Goal: Task Accomplishment & Management: Use online tool/utility

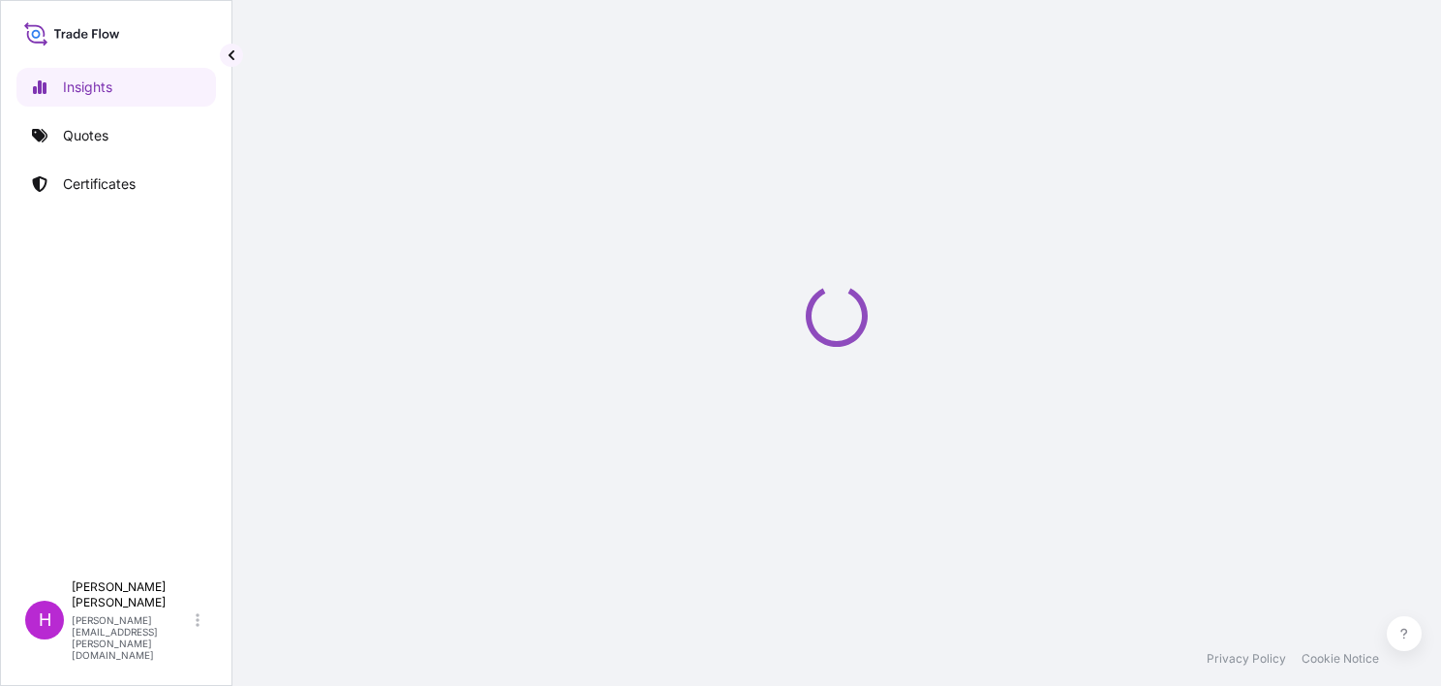
select select "2025"
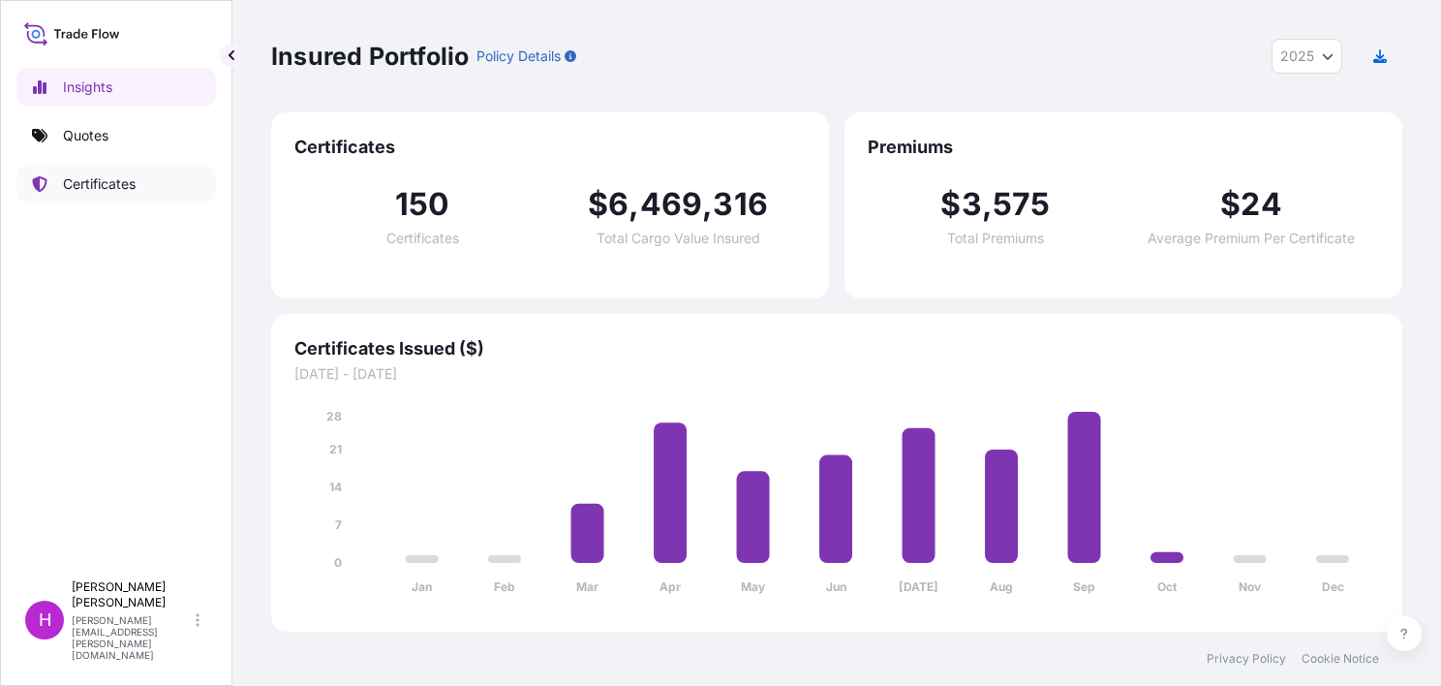
click at [136, 188] on p "Certificates" at bounding box center [99, 183] width 73 height 19
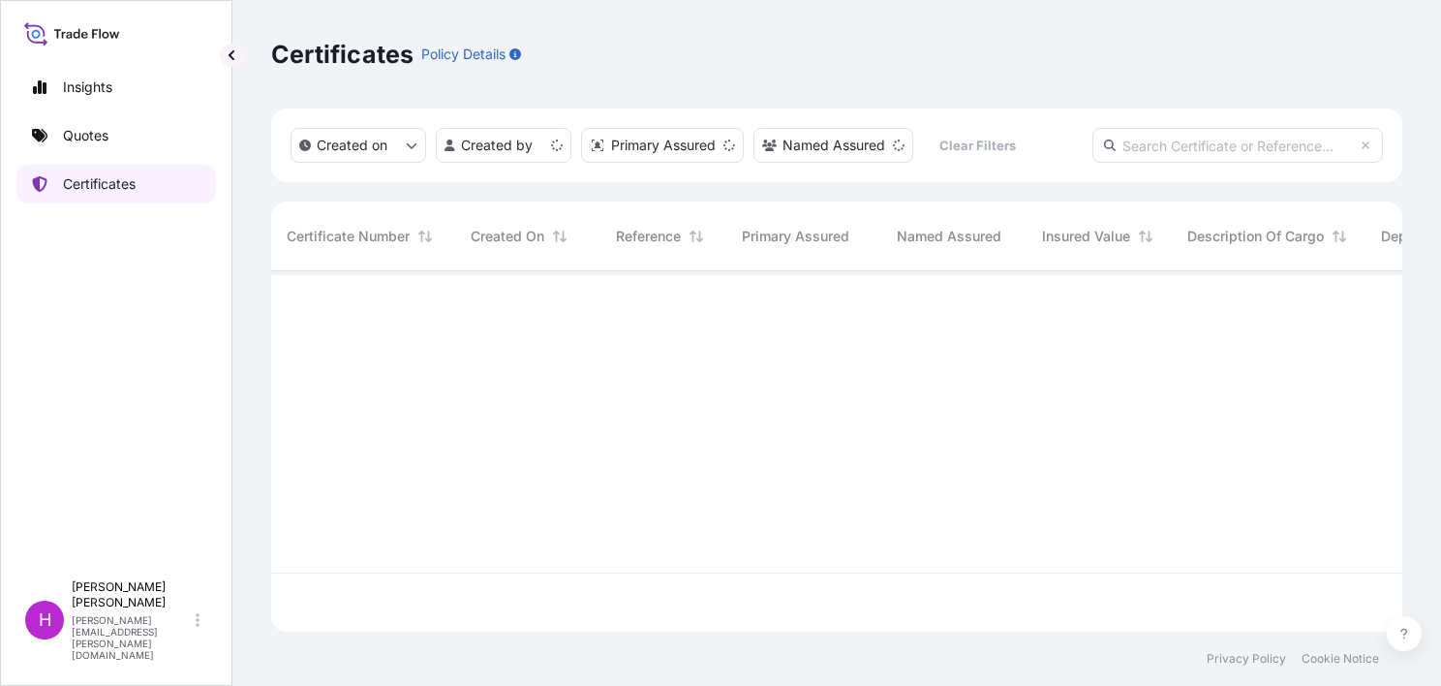
scroll to position [356, 1116]
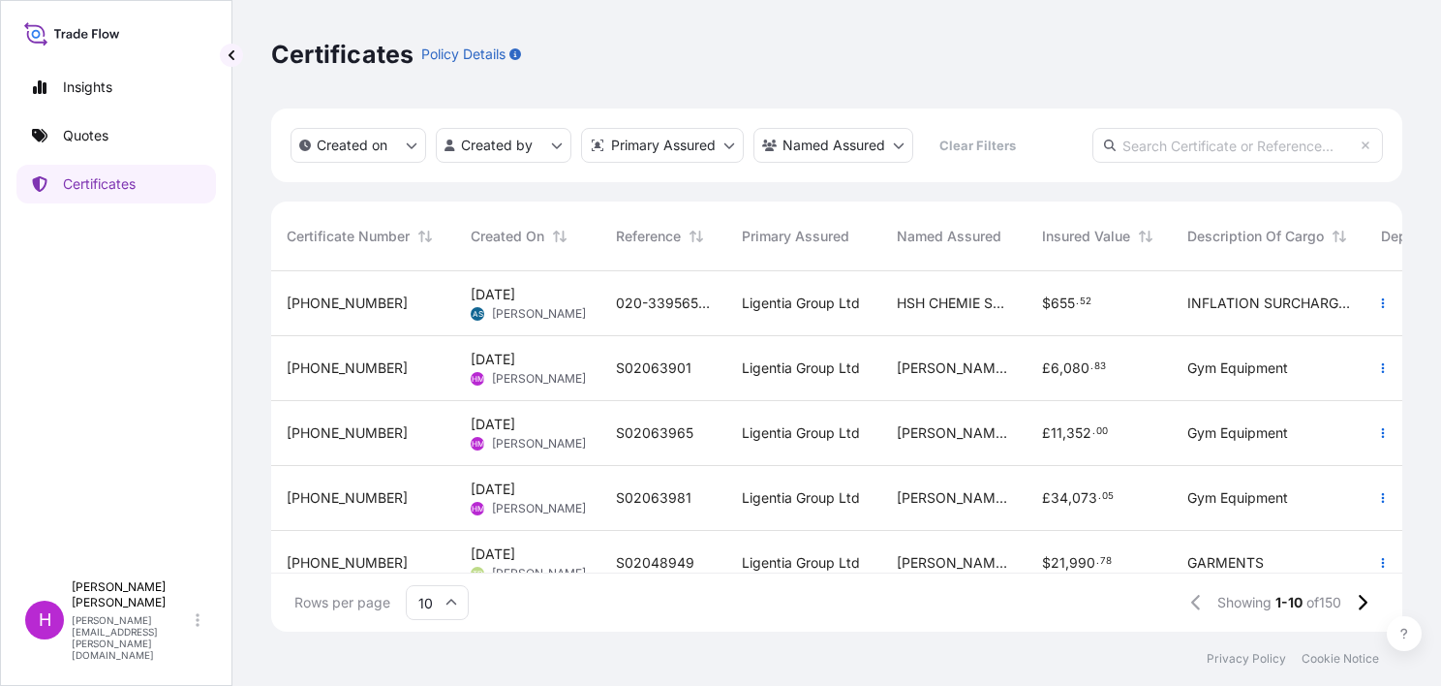
click at [635, 368] on span "S02063901" at bounding box center [654, 367] width 76 height 19
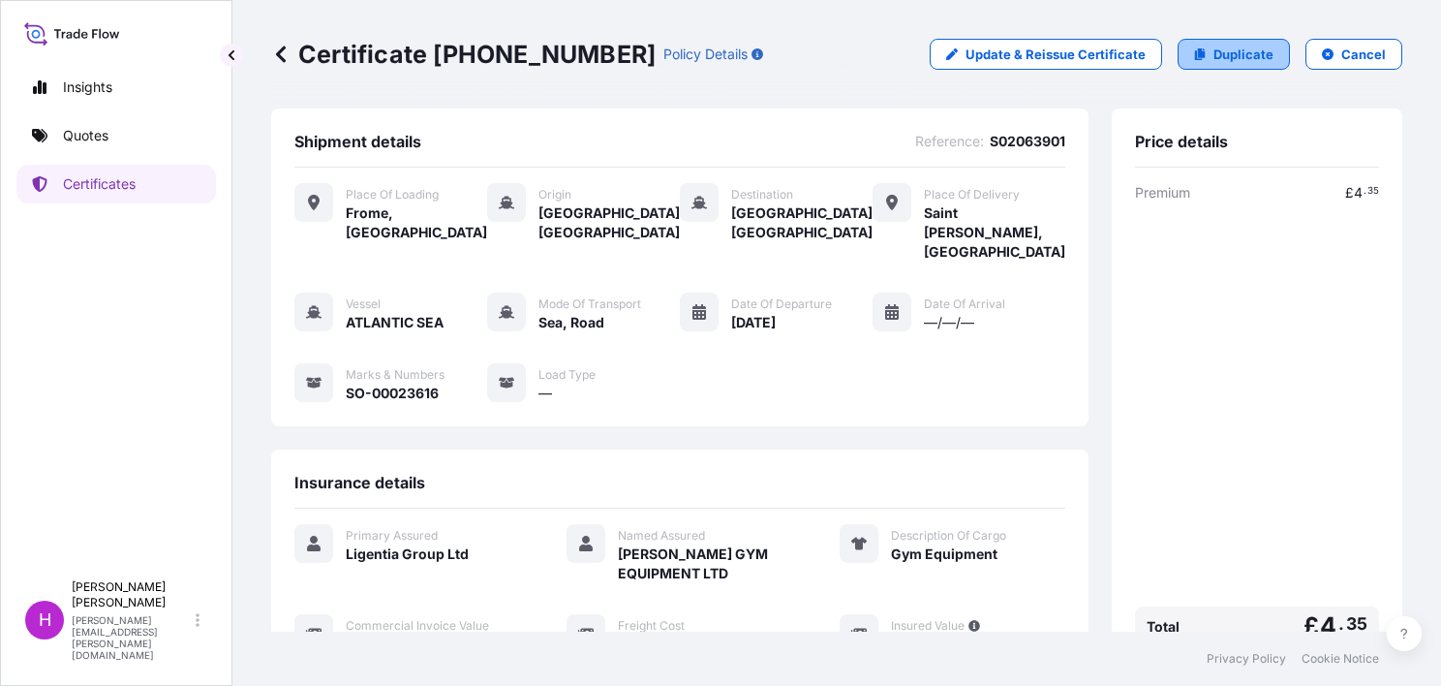
click at [1214, 48] on p "Duplicate" at bounding box center [1244, 54] width 60 height 19
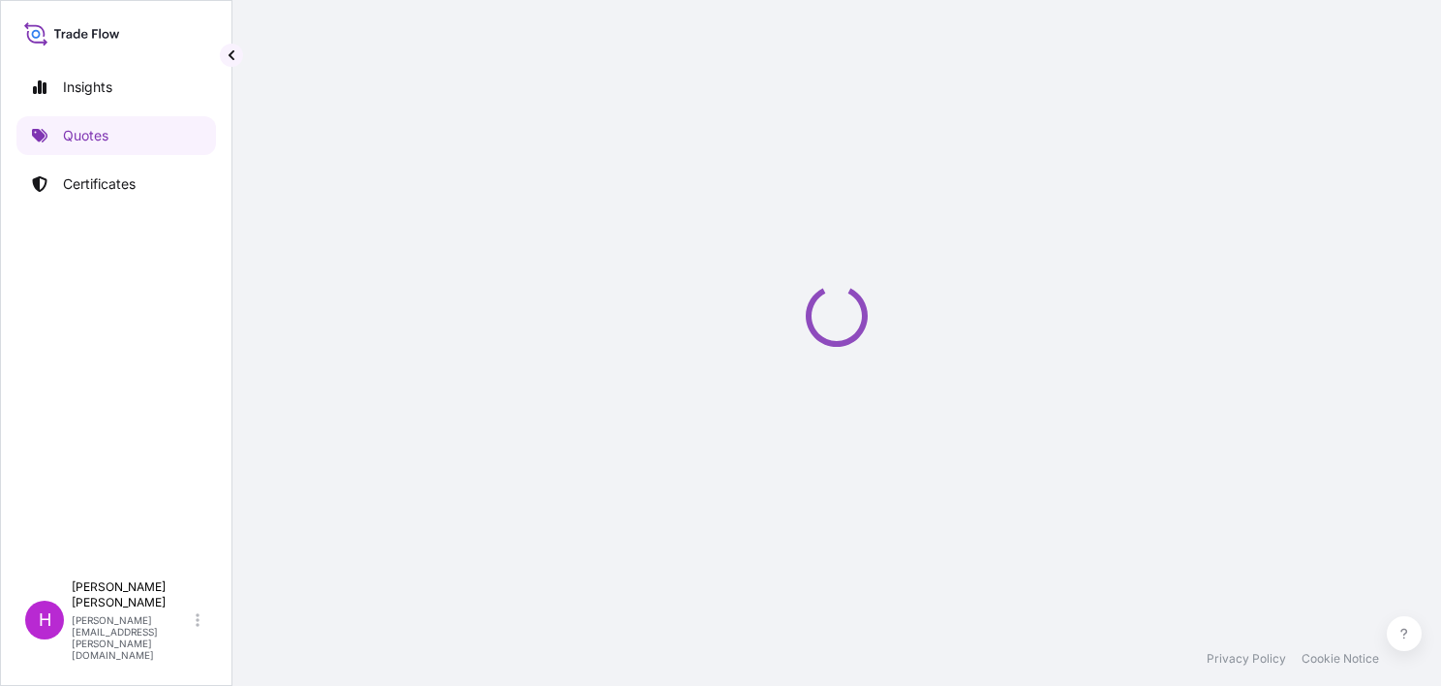
select select "Road / [GEOGRAPHIC_DATA]"
select select "Sea"
select select "Road / [GEOGRAPHIC_DATA]"
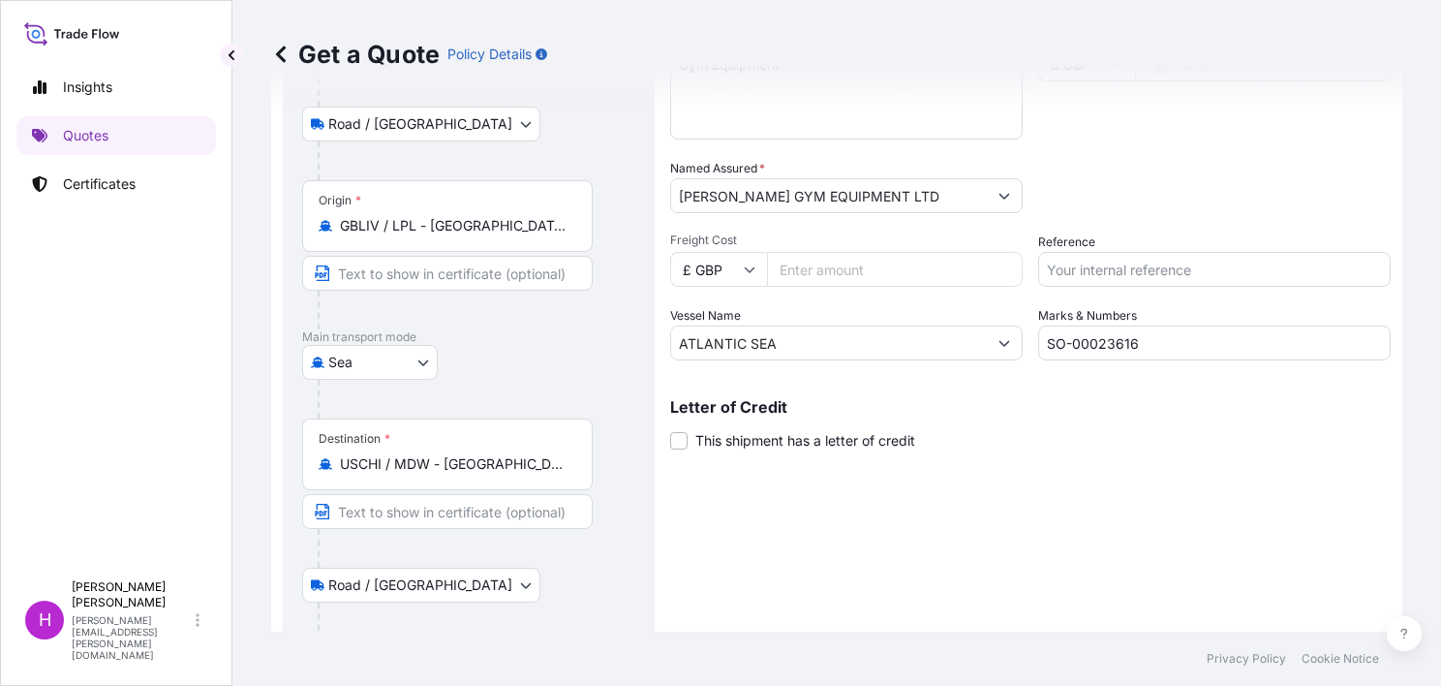
scroll to position [322, 0]
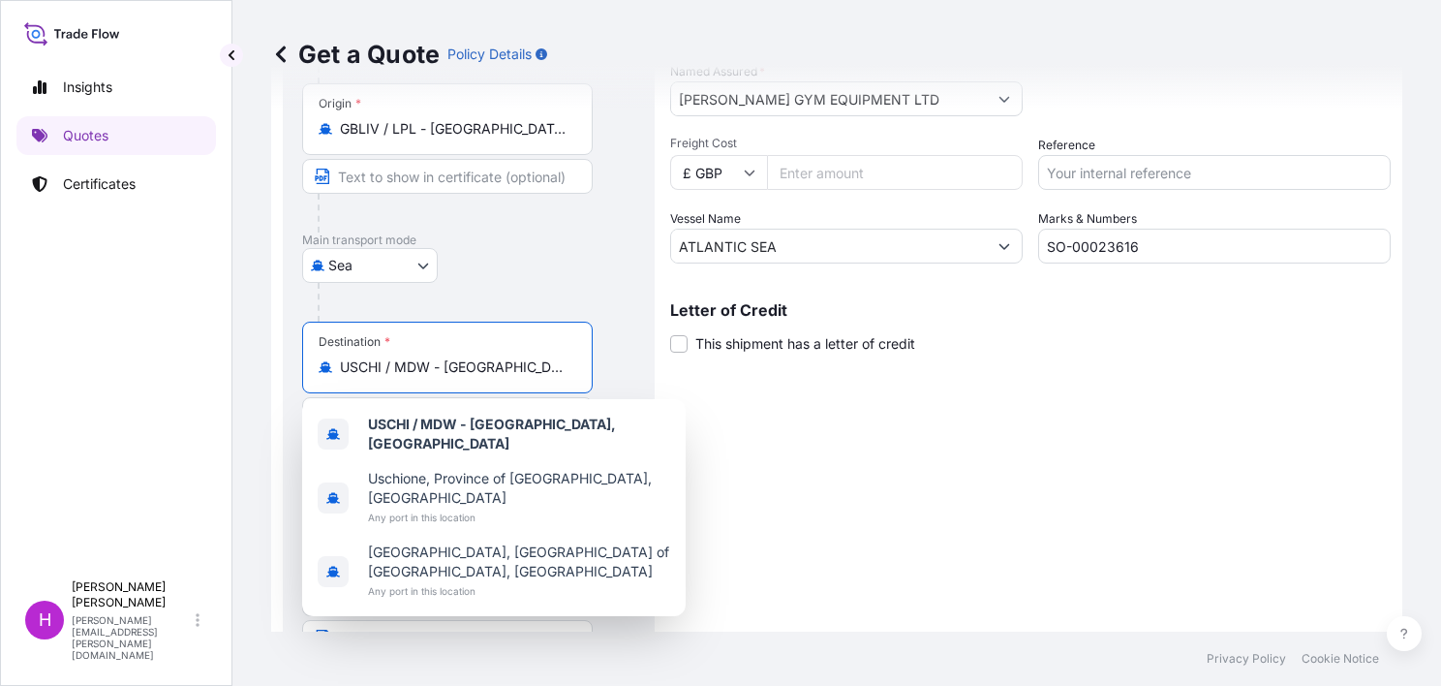
click at [554, 368] on input "USCHI / MDW - [GEOGRAPHIC_DATA], [GEOGRAPHIC_DATA]" at bounding box center [454, 366] width 229 height 19
drag, startPoint x: 341, startPoint y: 364, endPoint x: 597, endPoint y: 366, distance: 255.7
click at [597, 366] on div "Destination * USCHI / MDW - [GEOGRAPHIC_DATA], [GEOGRAPHIC_DATA]" at bounding box center [468, 396] width 333 height 149
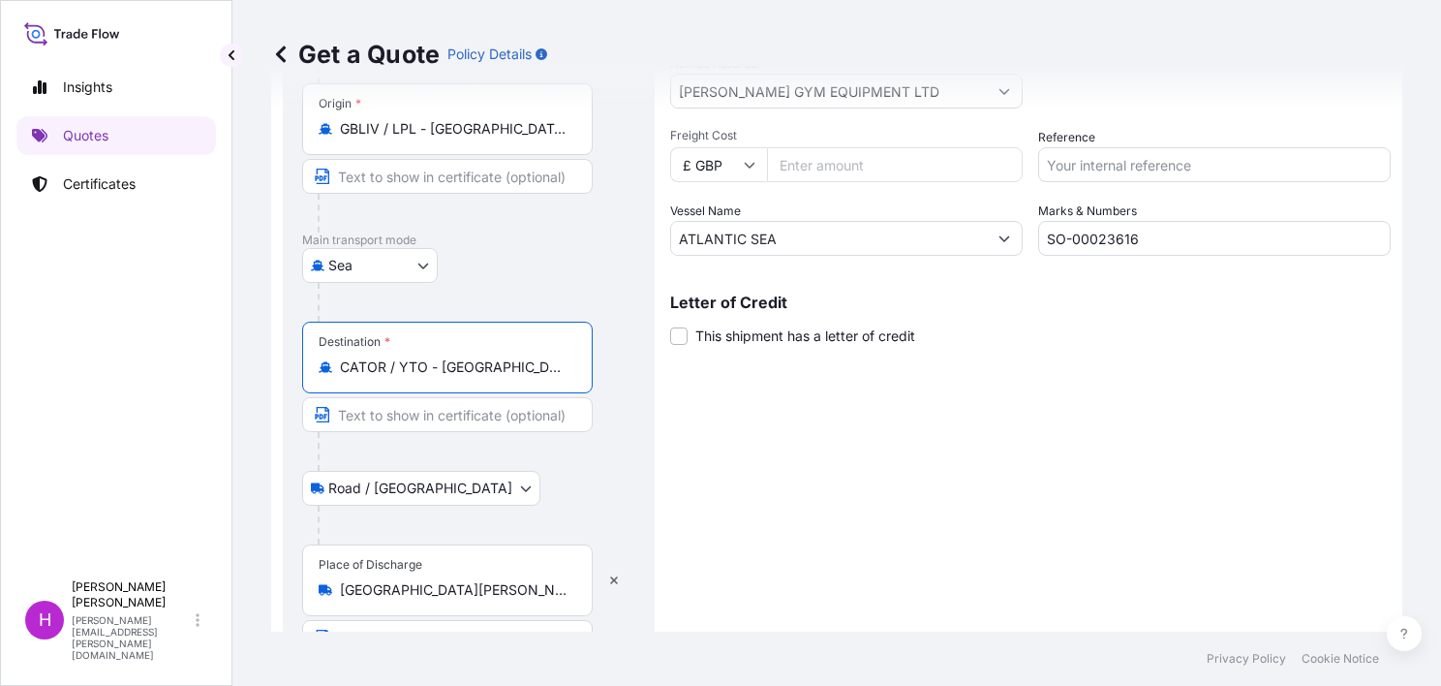
scroll to position [382, 0]
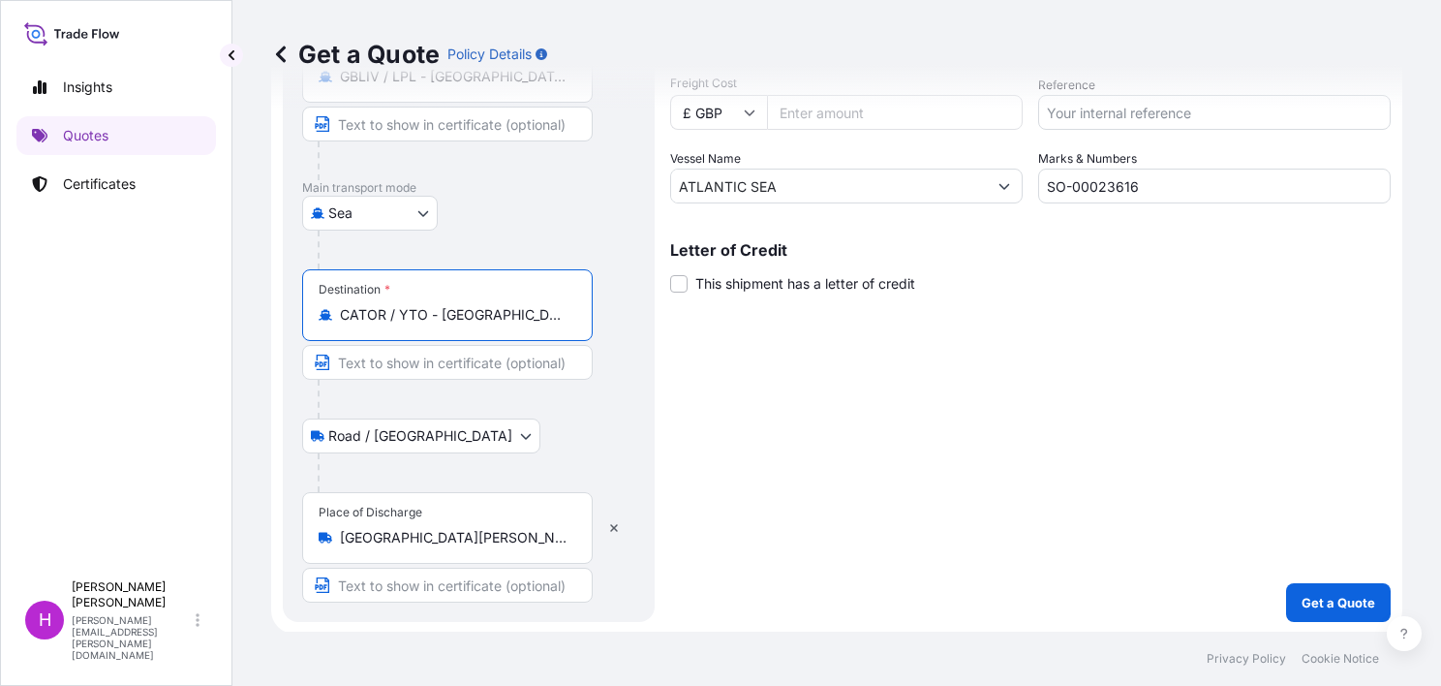
type input "CATOR / YTO - [GEOGRAPHIC_DATA], [GEOGRAPHIC_DATA]"
click at [463, 540] on input "[GEOGRAPHIC_DATA][PERSON_NAME], [GEOGRAPHIC_DATA], [GEOGRAPHIC_DATA]" at bounding box center [454, 537] width 229 height 19
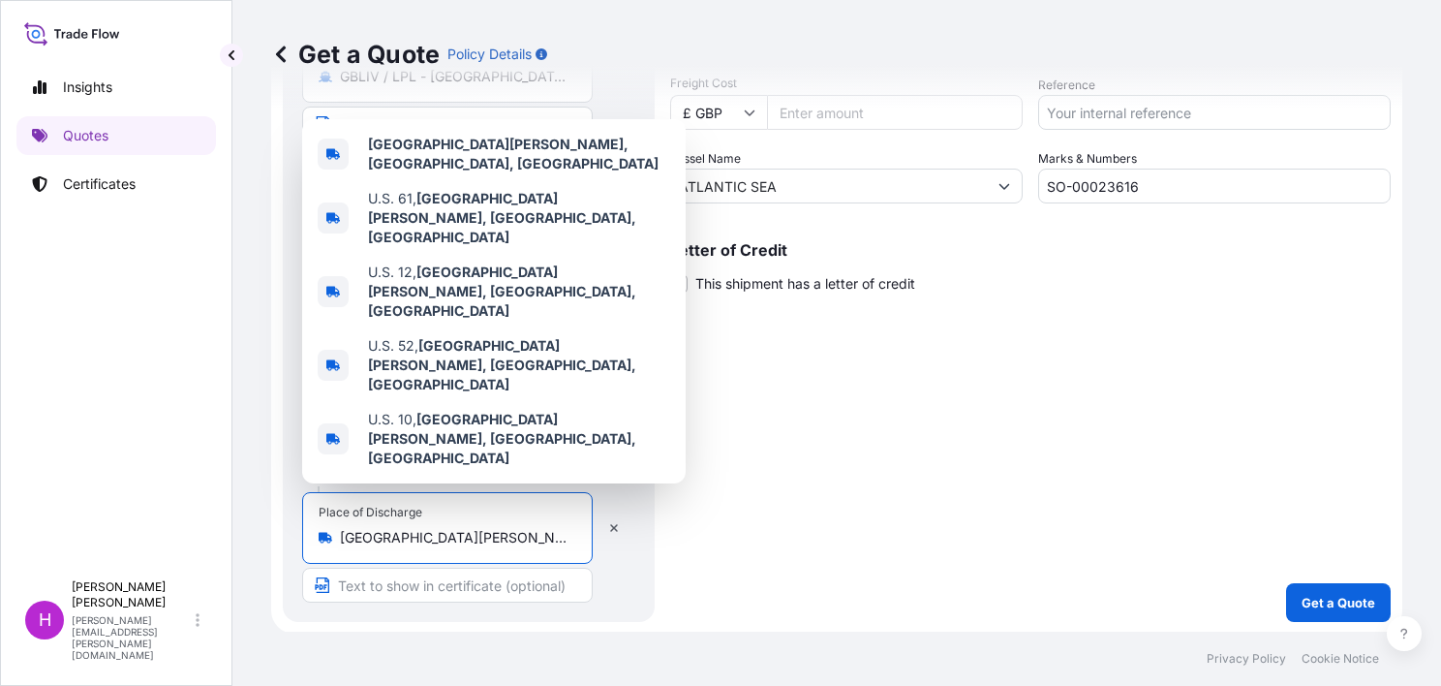
drag, startPoint x: 463, startPoint y: 540, endPoint x: 344, endPoint y: 537, distance: 119.2
click at [344, 537] on input "[GEOGRAPHIC_DATA][PERSON_NAME], [GEOGRAPHIC_DATA], [GEOGRAPHIC_DATA]" at bounding box center [454, 537] width 229 height 19
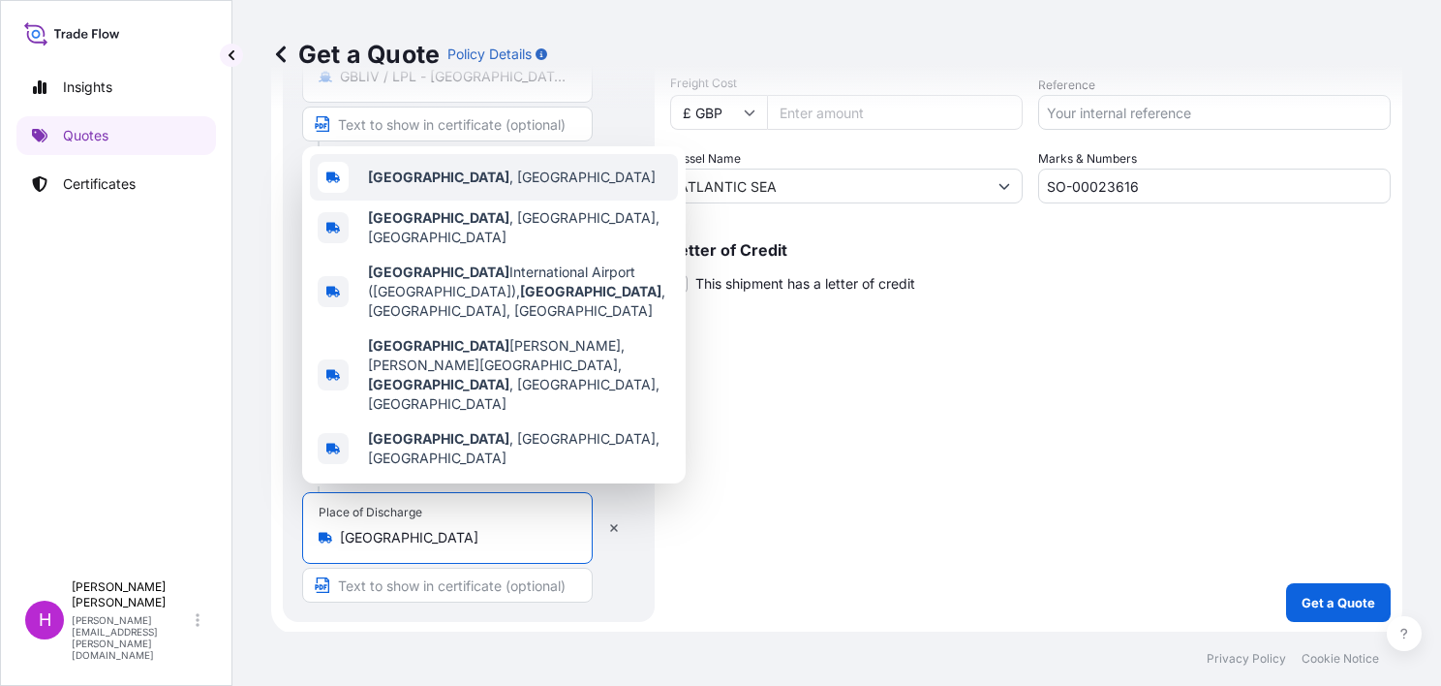
click at [422, 187] on span "[GEOGRAPHIC_DATA] , [GEOGRAPHIC_DATA]" at bounding box center [512, 177] width 288 height 19
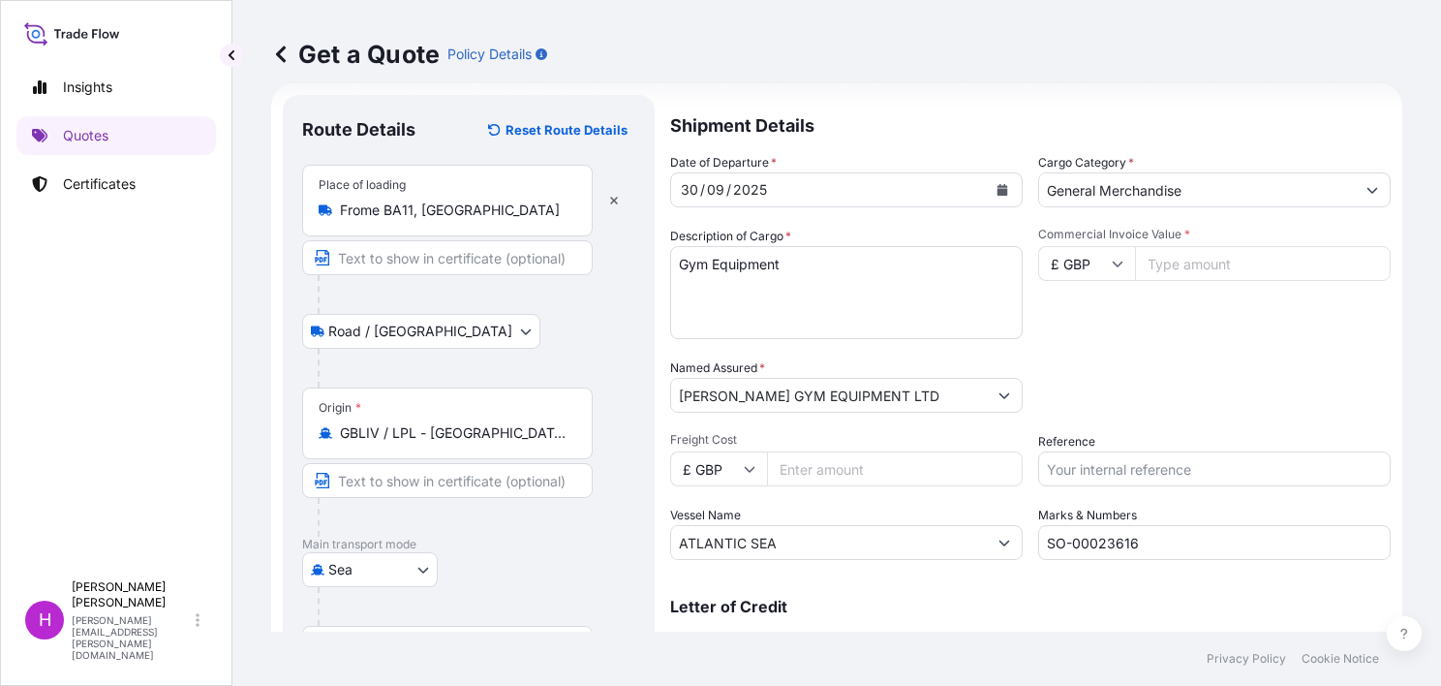
scroll to position [0, 0]
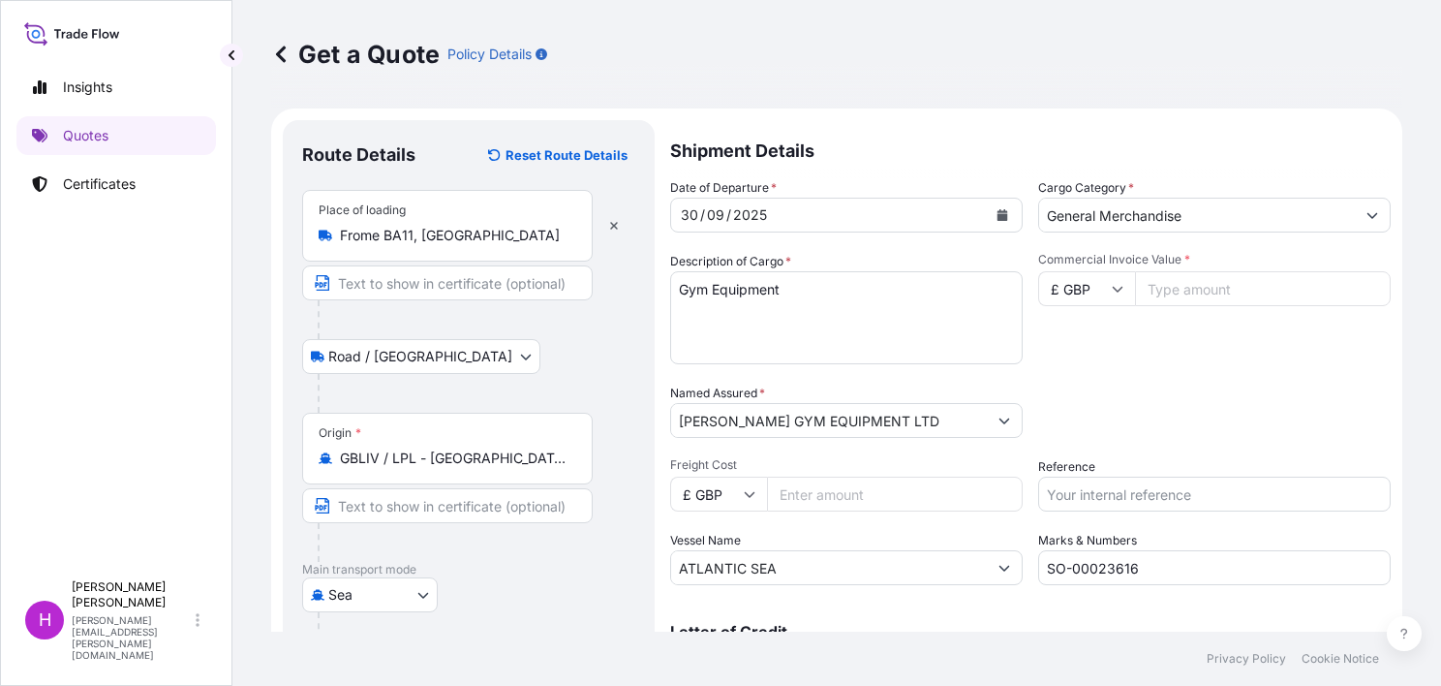
type input "[GEOGRAPHIC_DATA], [GEOGRAPHIC_DATA]"
click at [998, 210] on icon "Calendar" at bounding box center [1003, 215] width 11 height 12
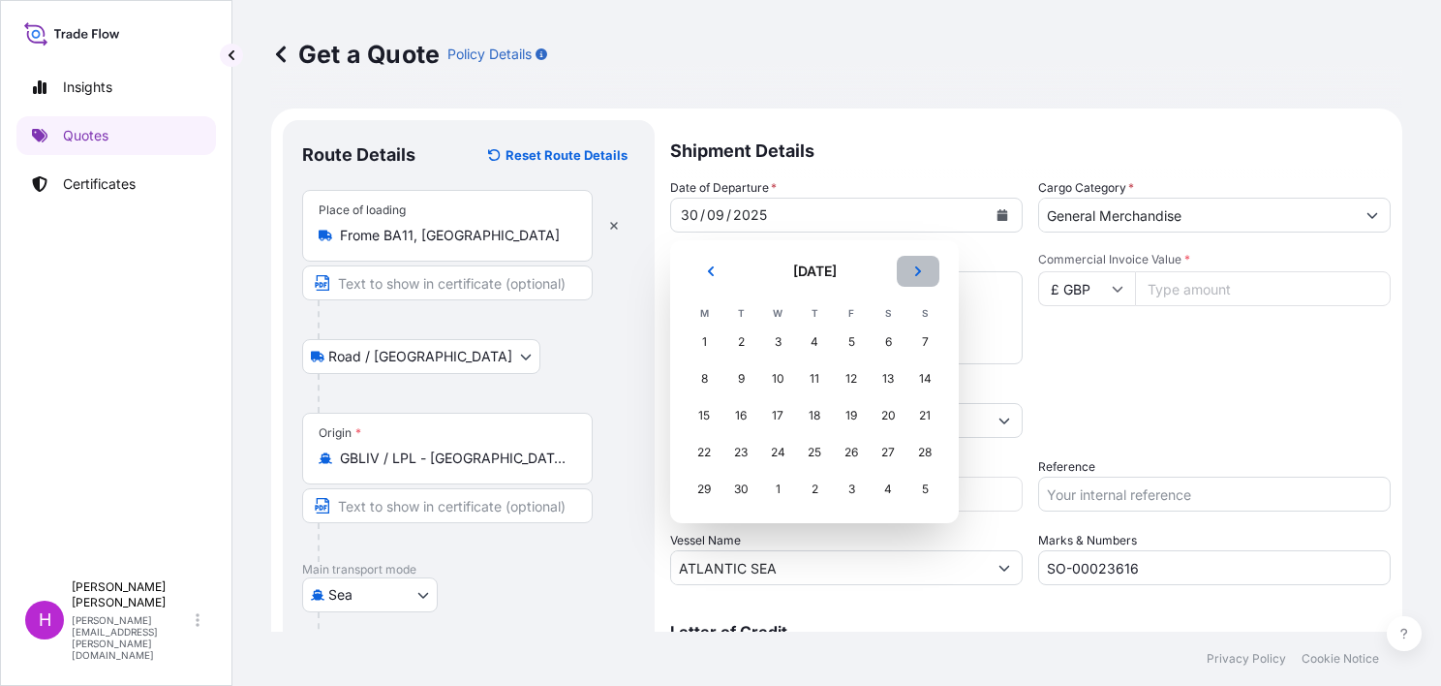
click at [914, 272] on icon "Next" at bounding box center [918, 271] width 12 height 12
click at [704, 376] on div "6" at bounding box center [704, 378] width 35 height 35
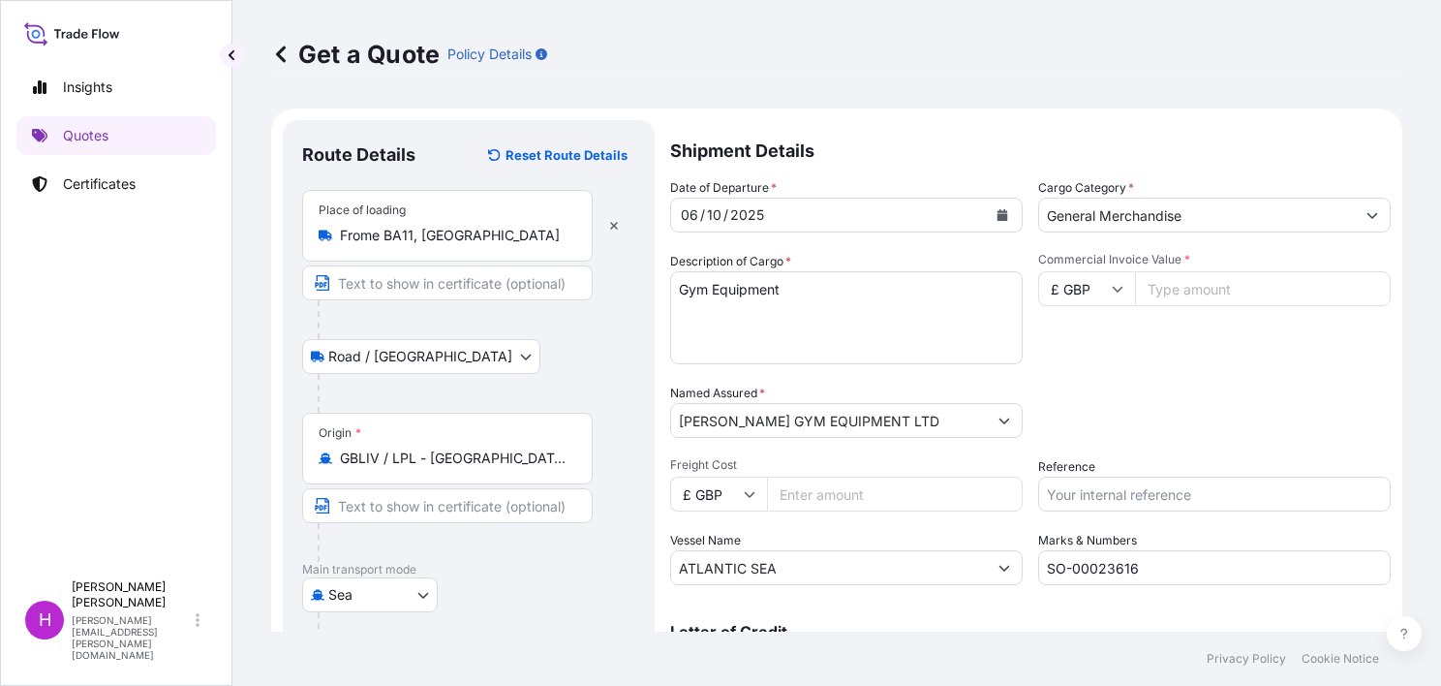
click at [1232, 293] on input "Commercial Invoice Value *" at bounding box center [1263, 288] width 256 height 35
type input "2895.00"
click at [851, 503] on input "Freight Cost" at bounding box center [895, 494] width 256 height 35
type input "1850.00"
click at [1099, 491] on input "Reference" at bounding box center [1214, 494] width 353 height 35
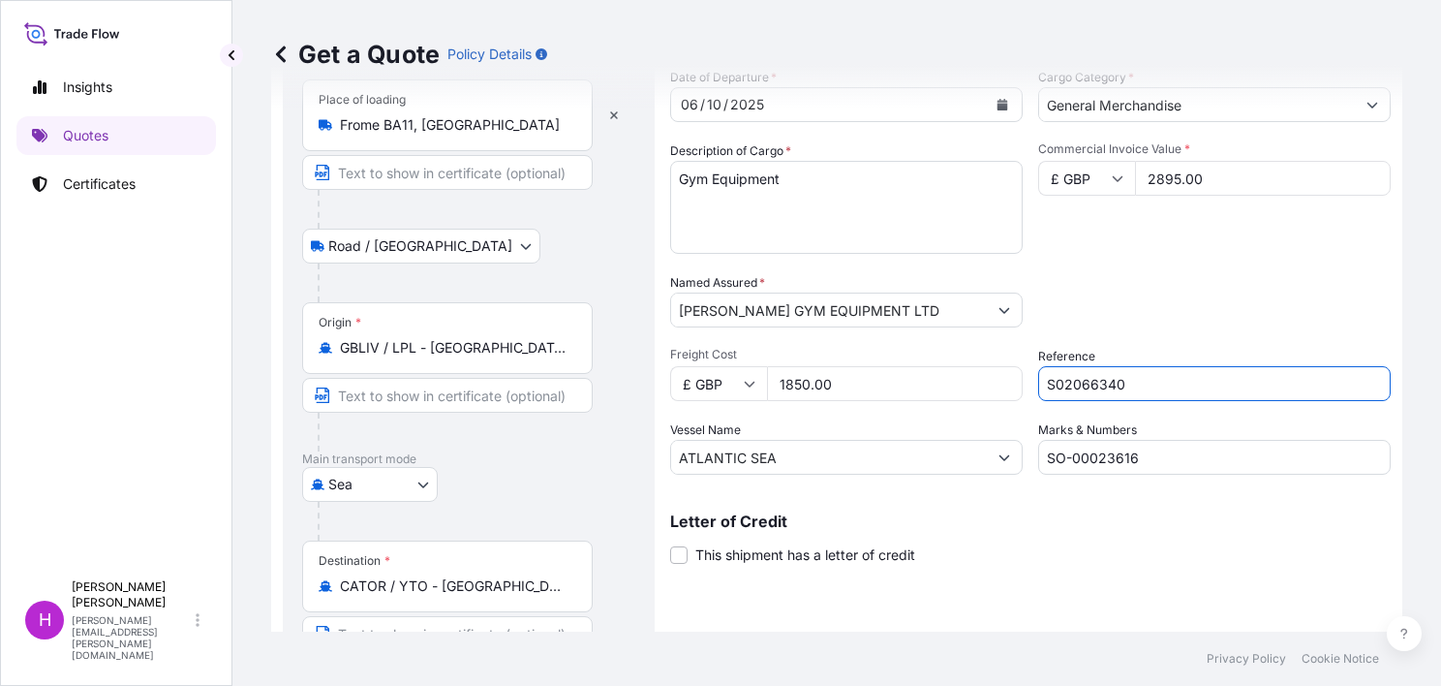
scroll to position [194, 0]
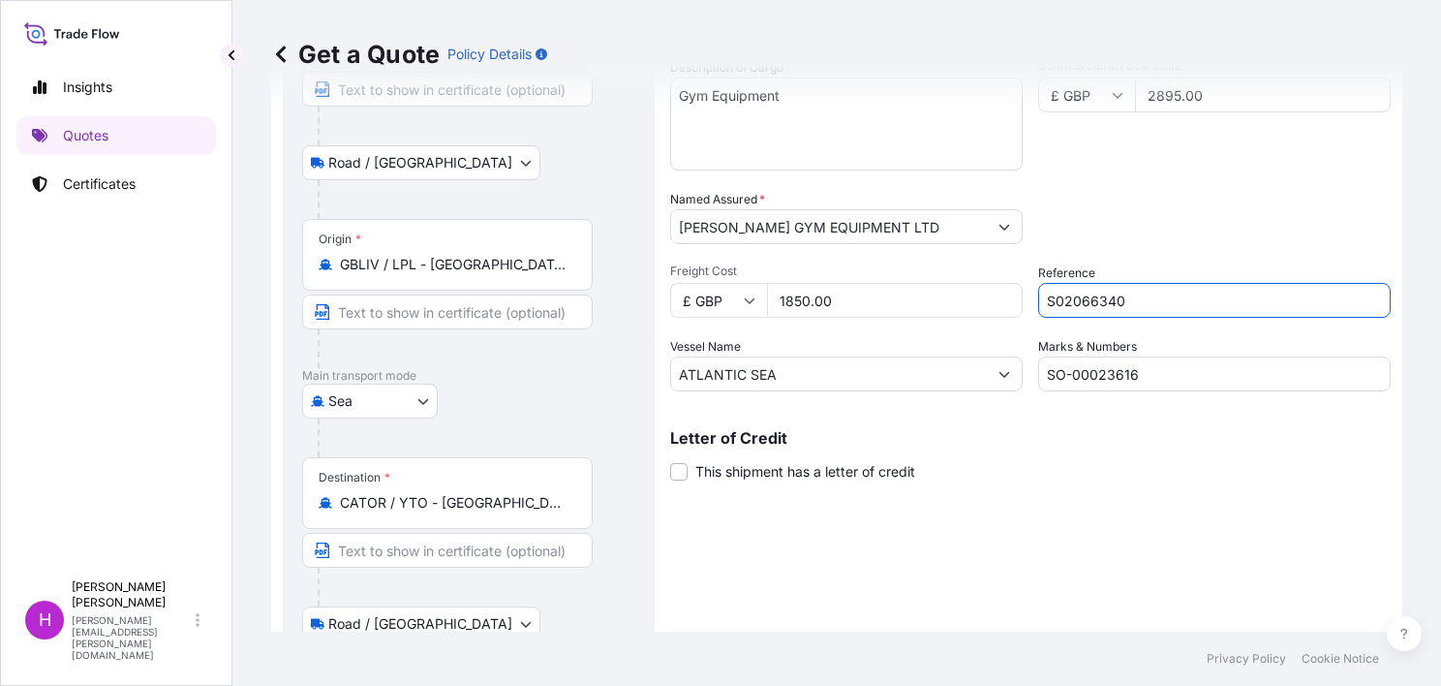
type input "S02066340"
drag, startPoint x: 812, startPoint y: 365, endPoint x: 657, endPoint y: 377, distance: 155.4
click at [657, 377] on form "Route Details Reset Route Details Place of loading Frome BA11, [GEOGRAPHIC_DATA…" at bounding box center [836, 368] width 1131 height 907
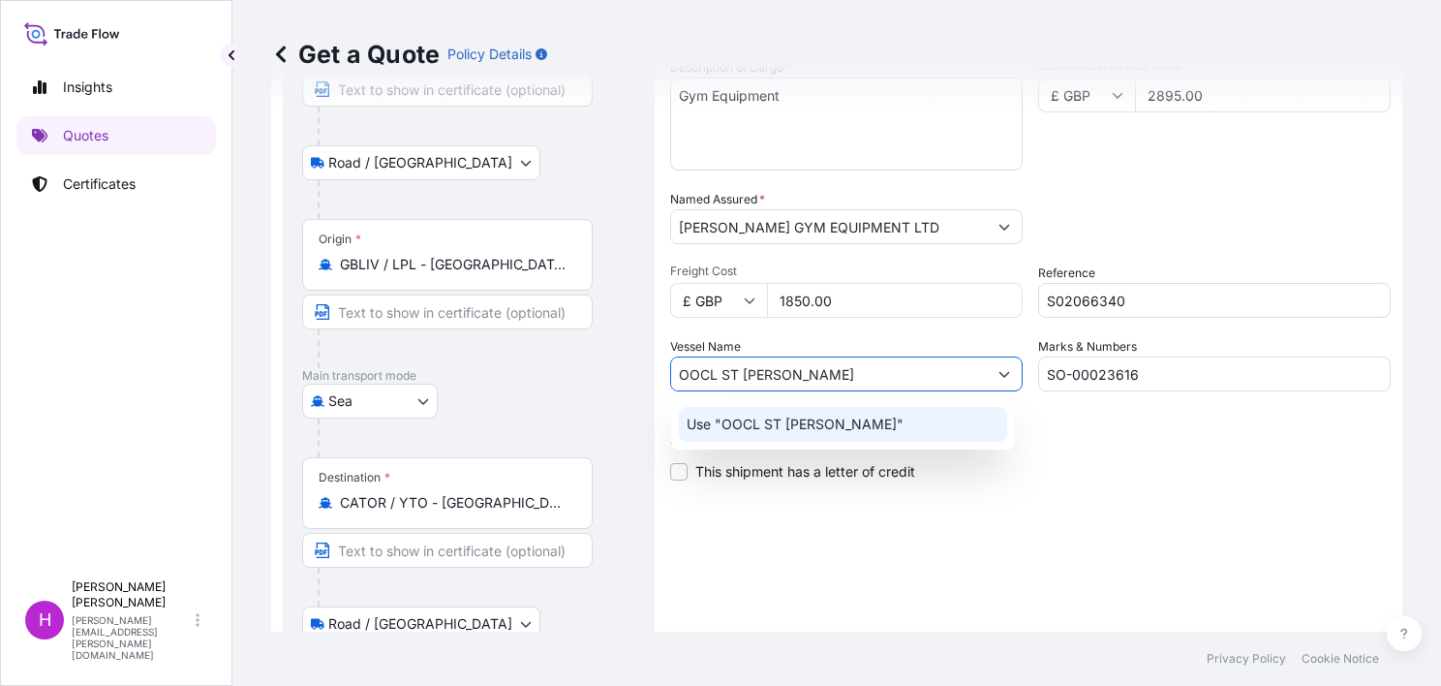
click at [728, 415] on p "Use "OOCL ST [PERSON_NAME]"" at bounding box center [795, 424] width 217 height 19
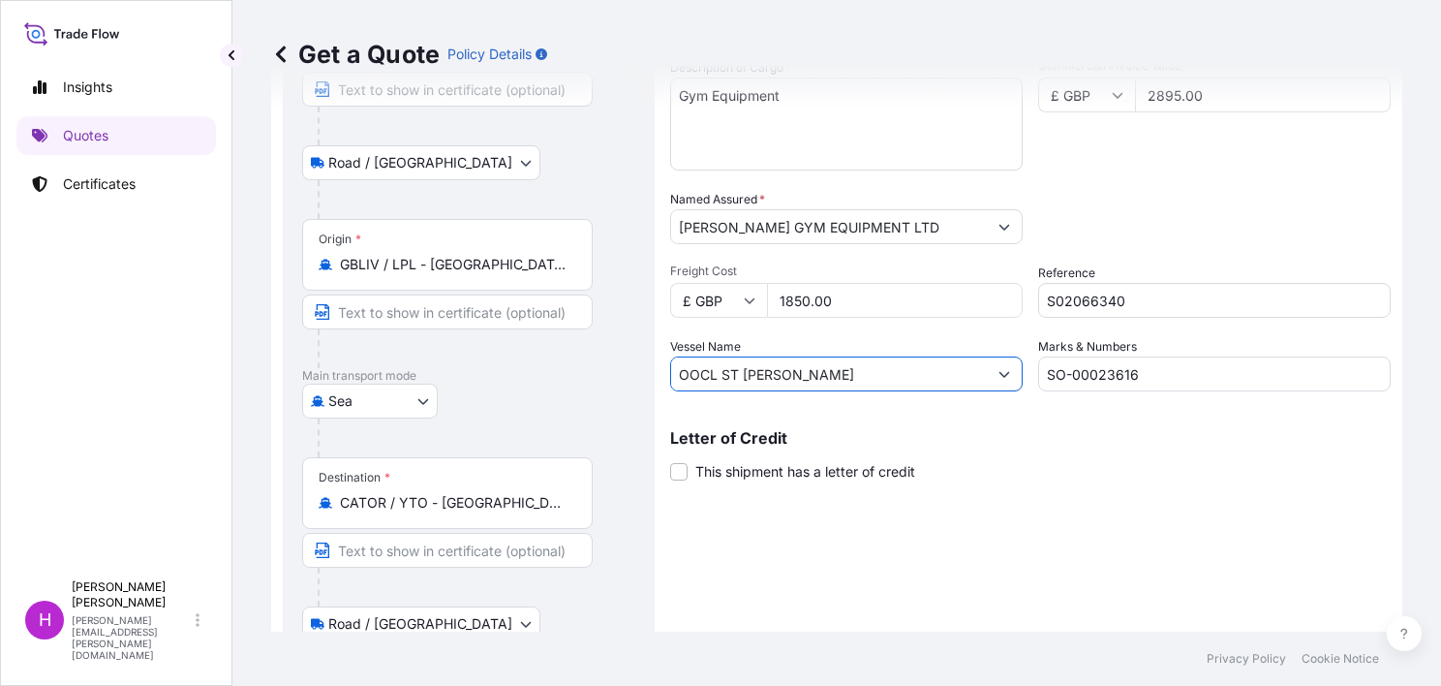
type input "OOCL ST [PERSON_NAME]"
click at [1139, 380] on input "SO-00023616" at bounding box center [1214, 373] width 353 height 35
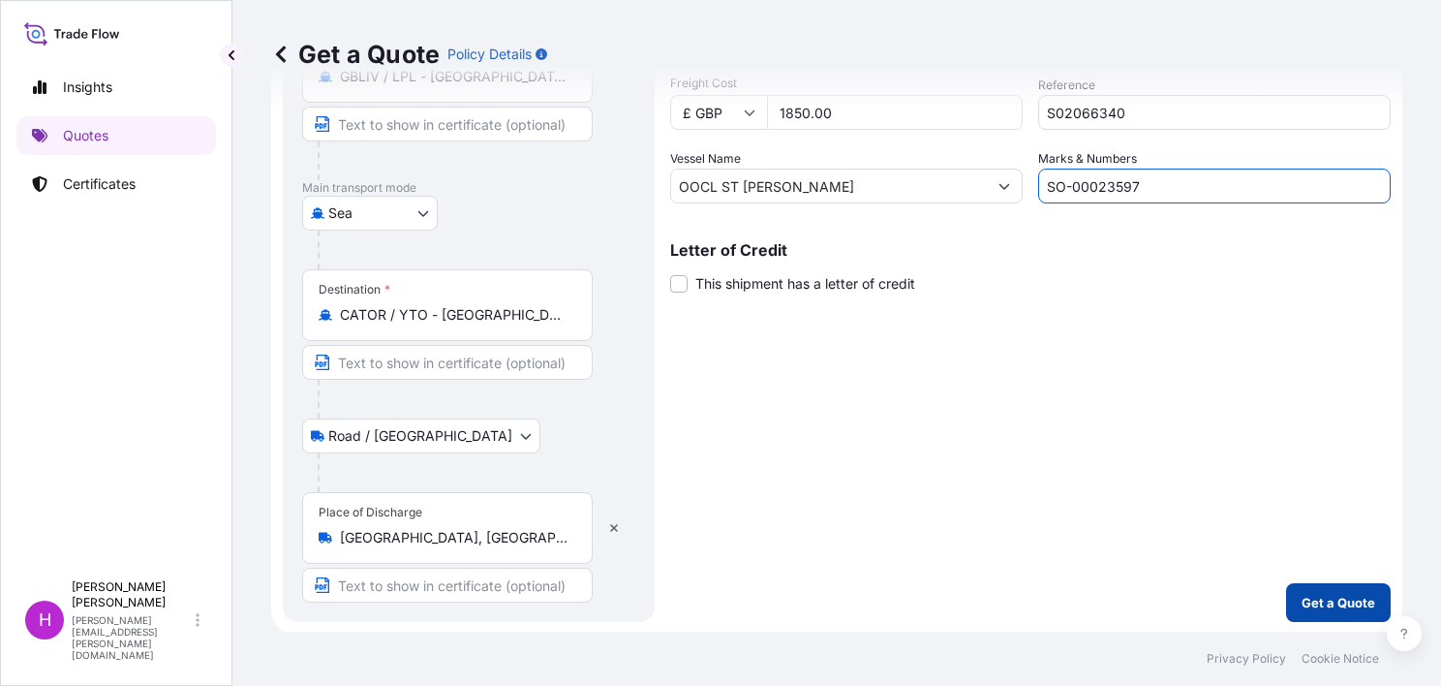
type input "SO-00023597"
click at [1302, 593] on p "Get a Quote" at bounding box center [1339, 602] width 74 height 19
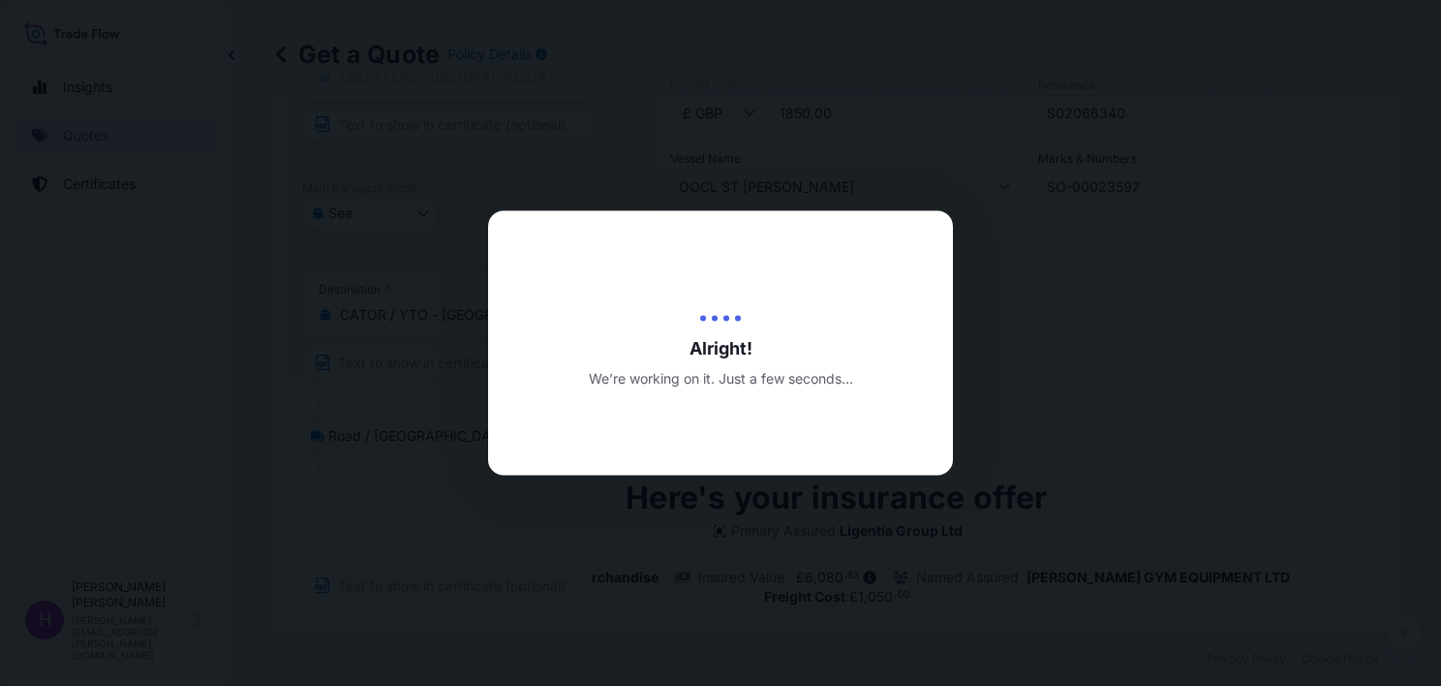
type input "[DATE]"
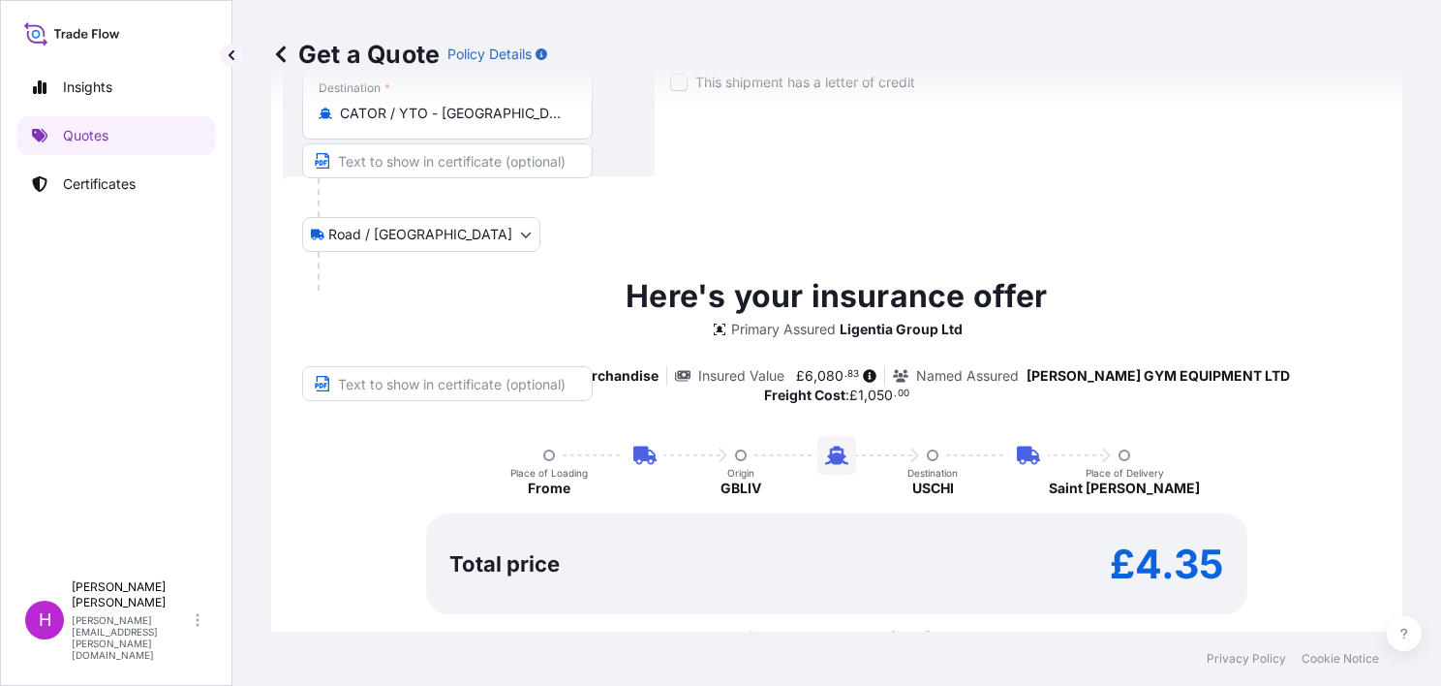
scroll to position [663, 0]
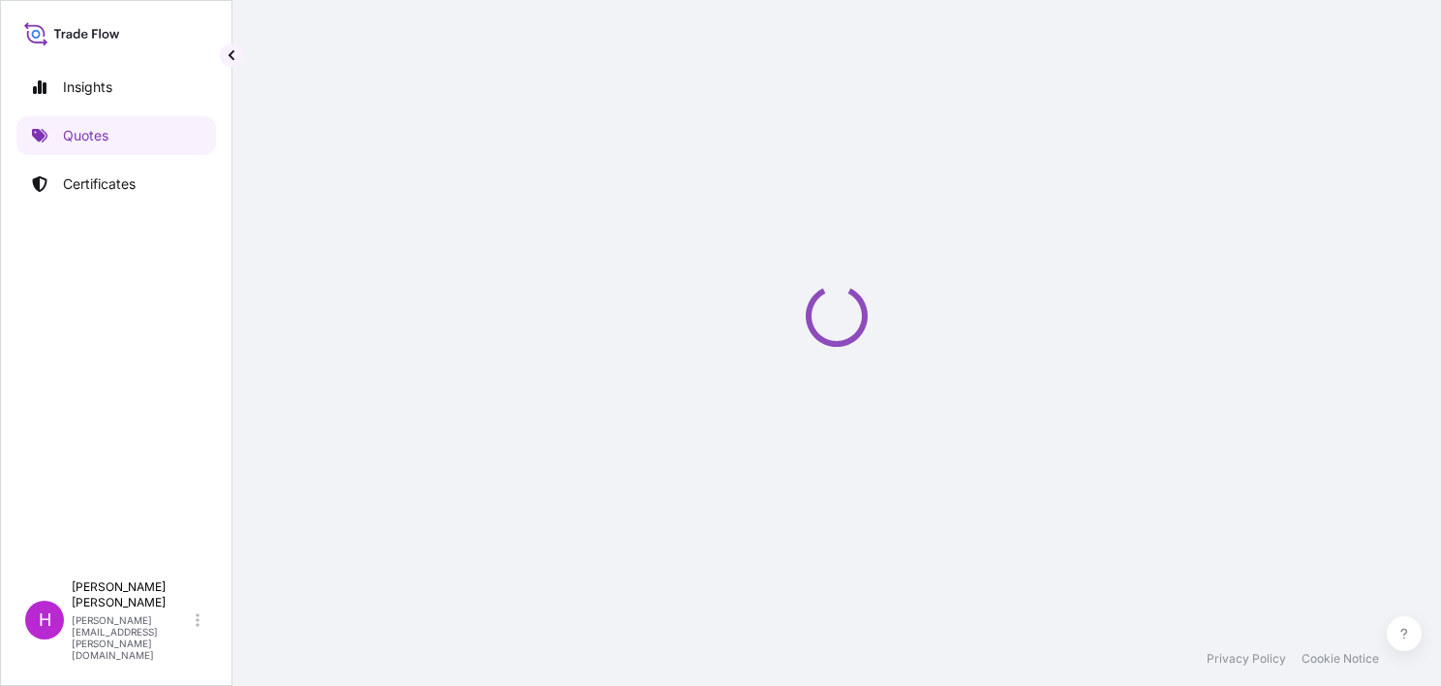
select select "Road / [GEOGRAPHIC_DATA]"
select select "Sea"
select select "Road / [GEOGRAPHIC_DATA]"
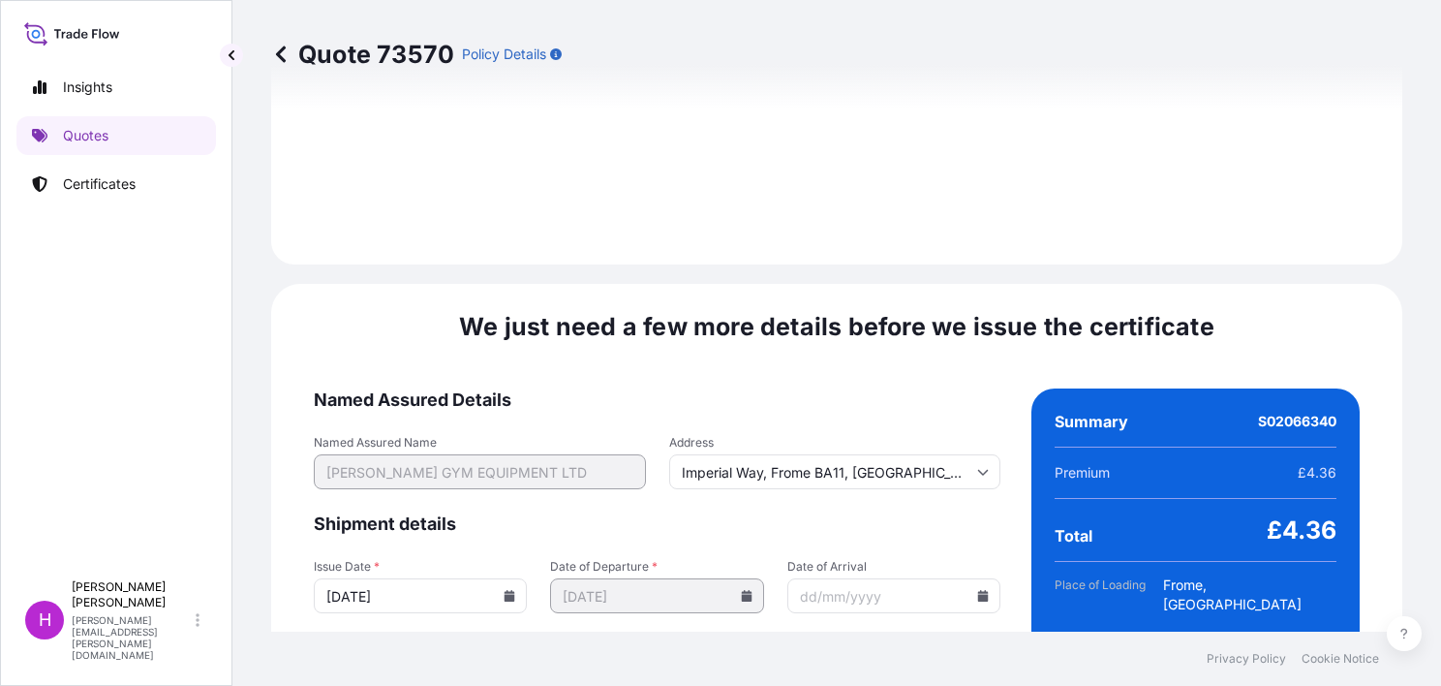
scroll to position [2911, 0]
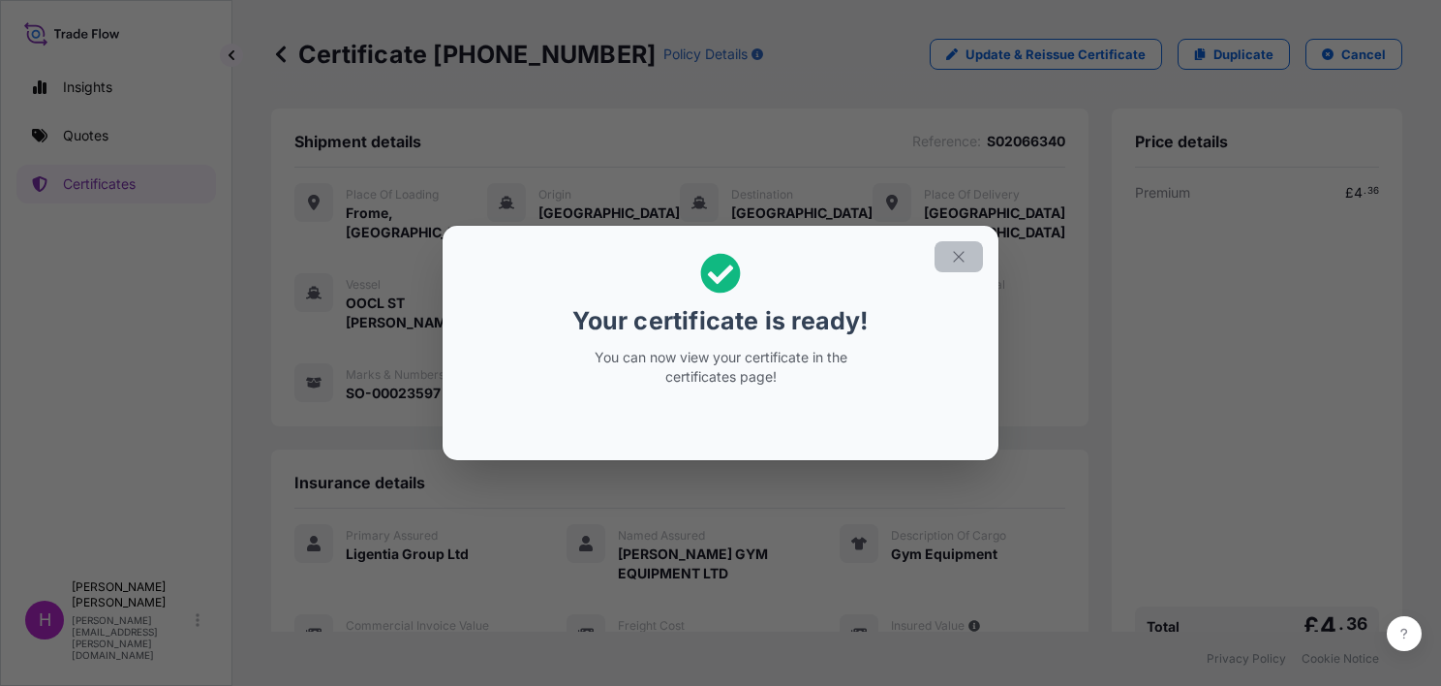
click at [953, 249] on icon "button" at bounding box center [958, 256] width 17 height 17
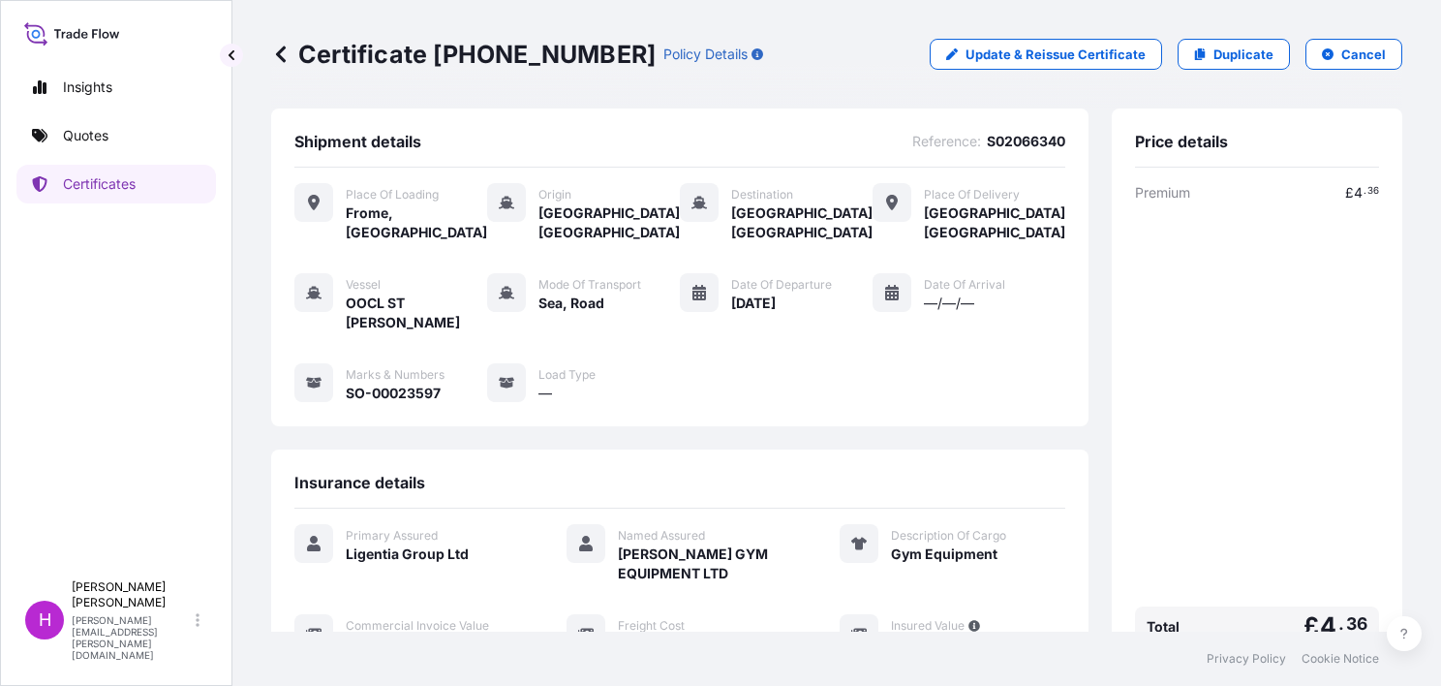
scroll to position [329, 0]
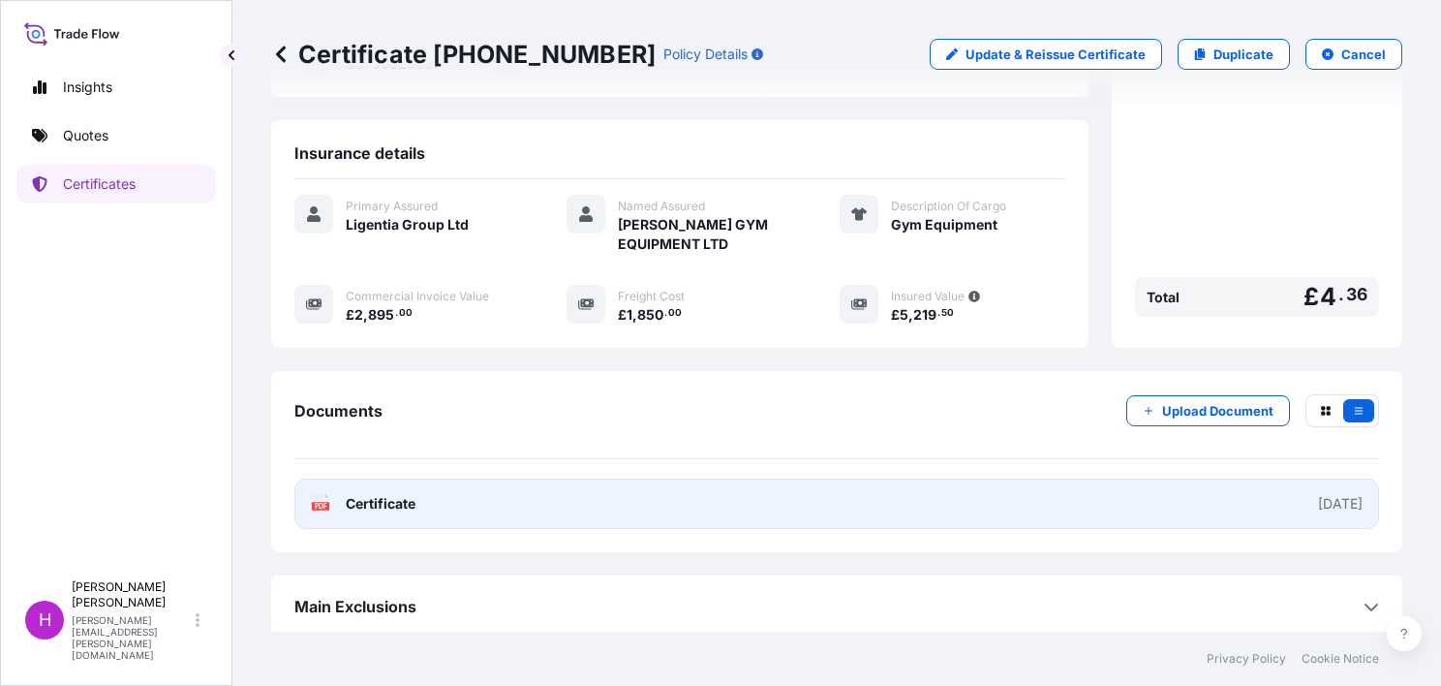
click at [399, 497] on span "Certificate" at bounding box center [381, 503] width 70 height 19
